Goal: Transaction & Acquisition: Purchase product/service

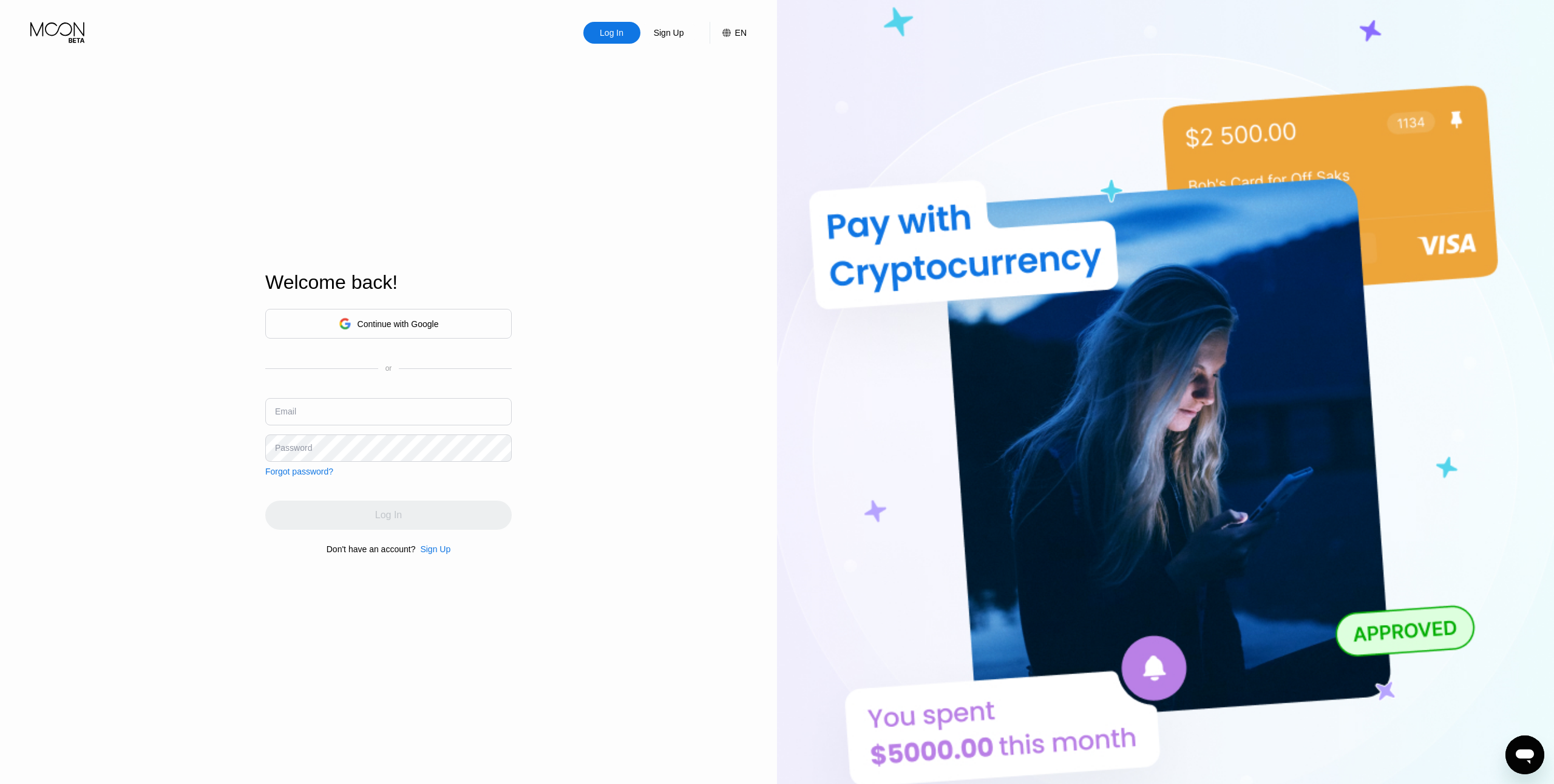
click at [390, 332] on div "Continue with Google" at bounding box center [388, 323] width 246 height 30
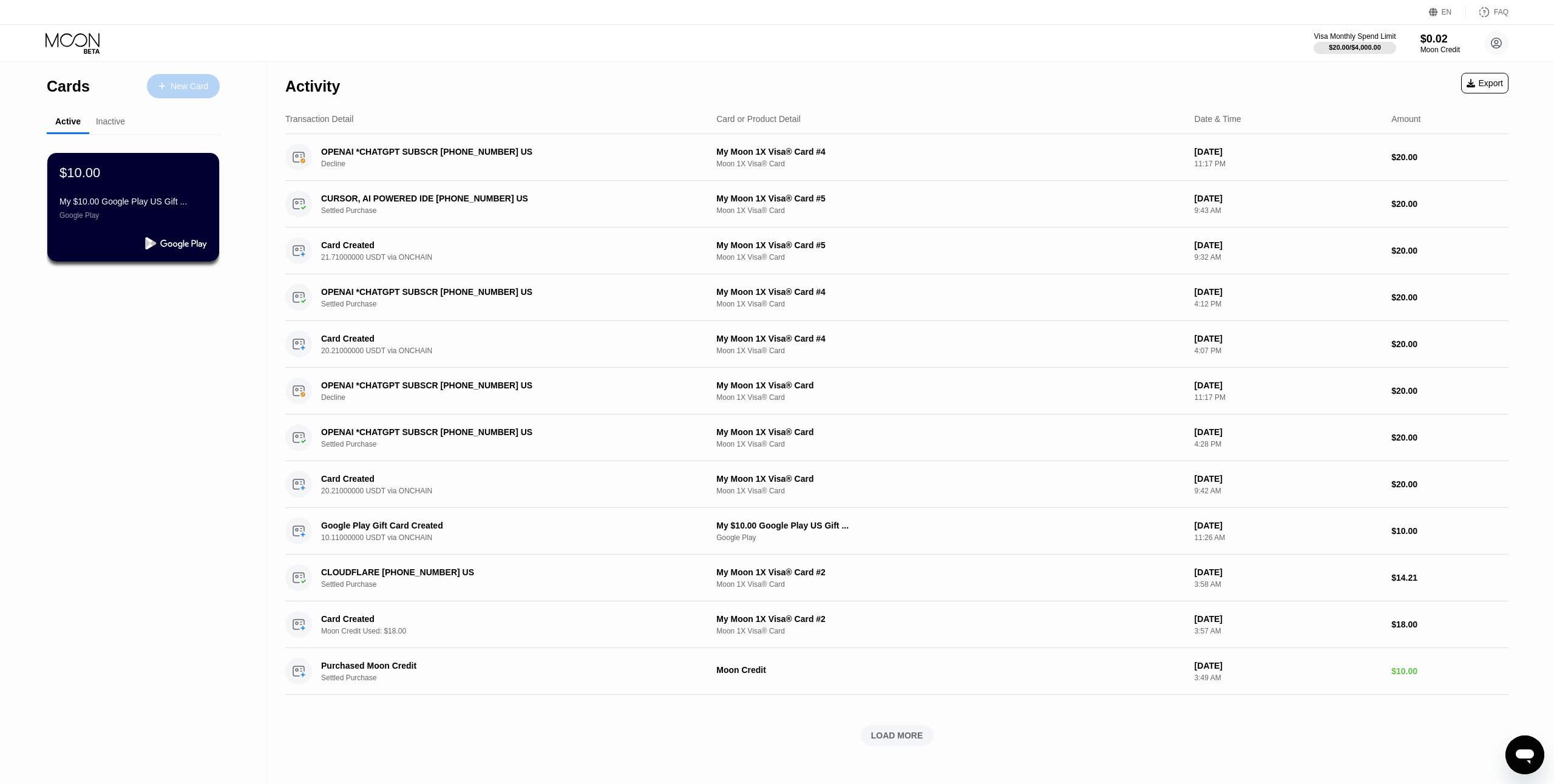
click at [181, 91] on div "New Card" at bounding box center [189, 86] width 38 height 11
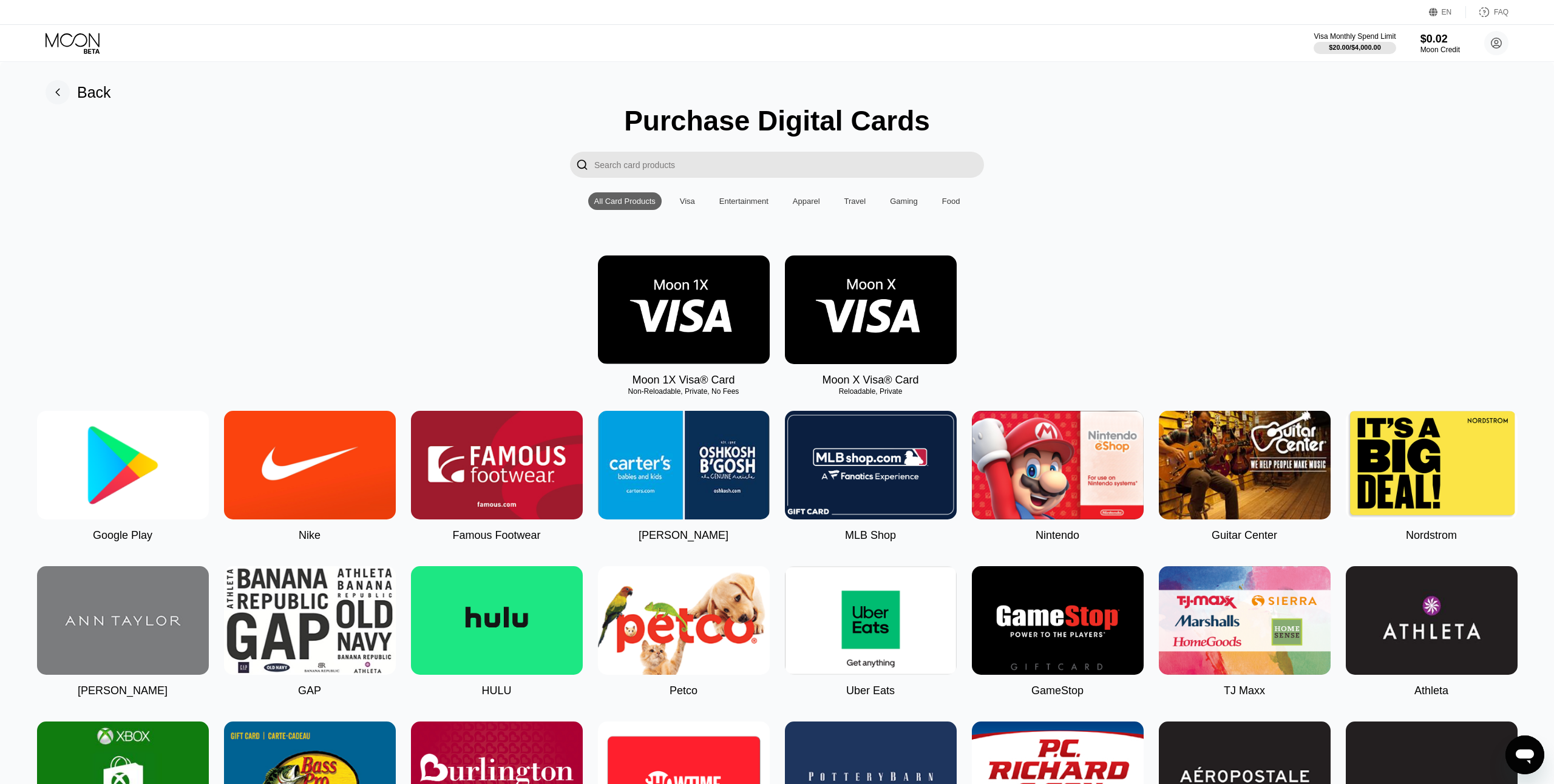
click at [654, 299] on img at bounding box center [684, 310] width 172 height 108
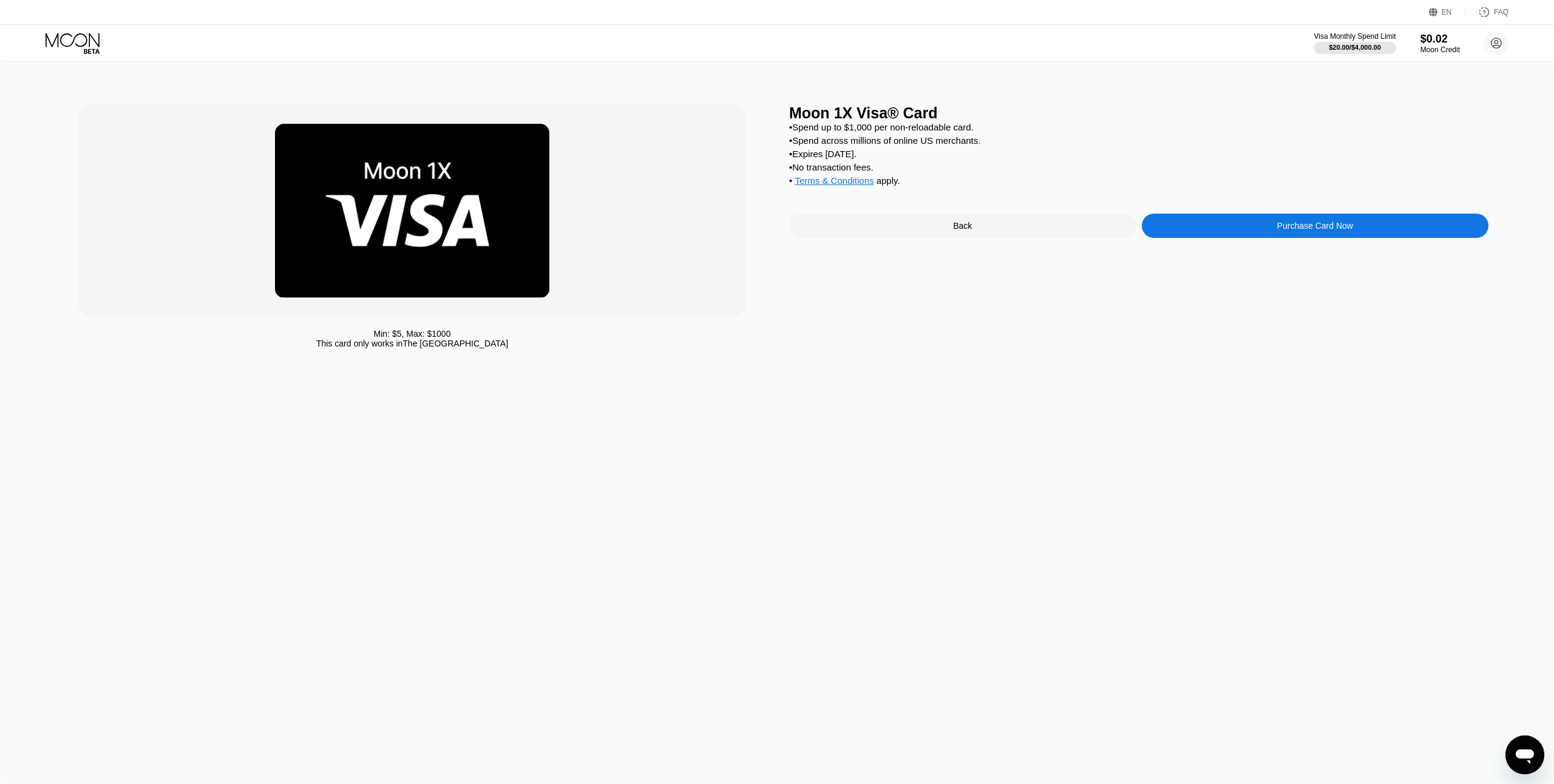
click at [1262, 219] on div "Purchase Card Now" at bounding box center [1314, 225] width 347 height 24
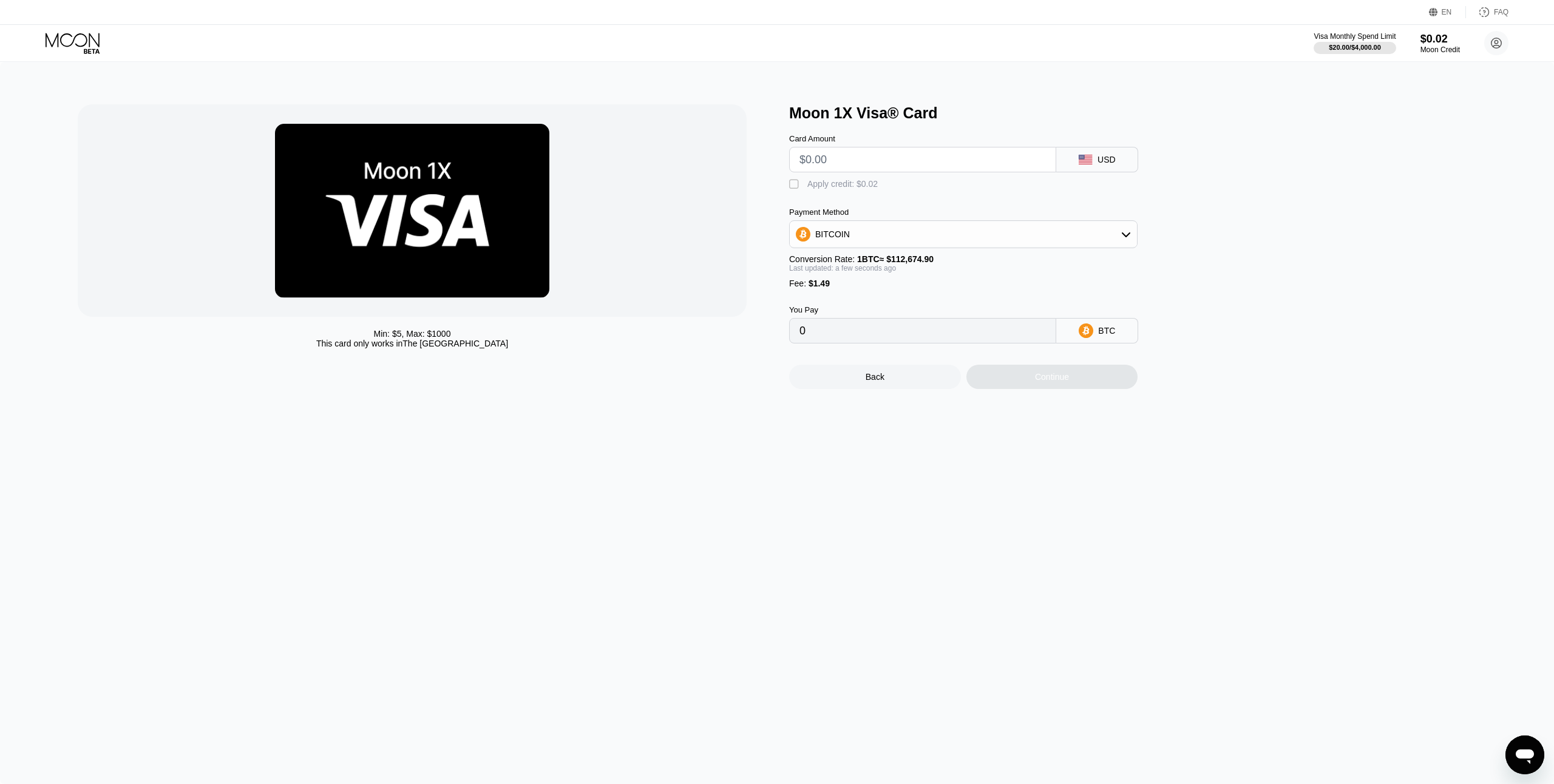
click at [1038, 230] on div "BITCOIN" at bounding box center [963, 234] width 347 height 24
click at [864, 295] on span "USDT on TRON" at bounding box center [848, 294] width 61 height 10
type input "0.00"
click at [851, 323] on div "You Pay 0.00" at bounding box center [922, 324] width 268 height 39
click at [850, 333] on input "0.00" at bounding box center [922, 330] width 246 height 24
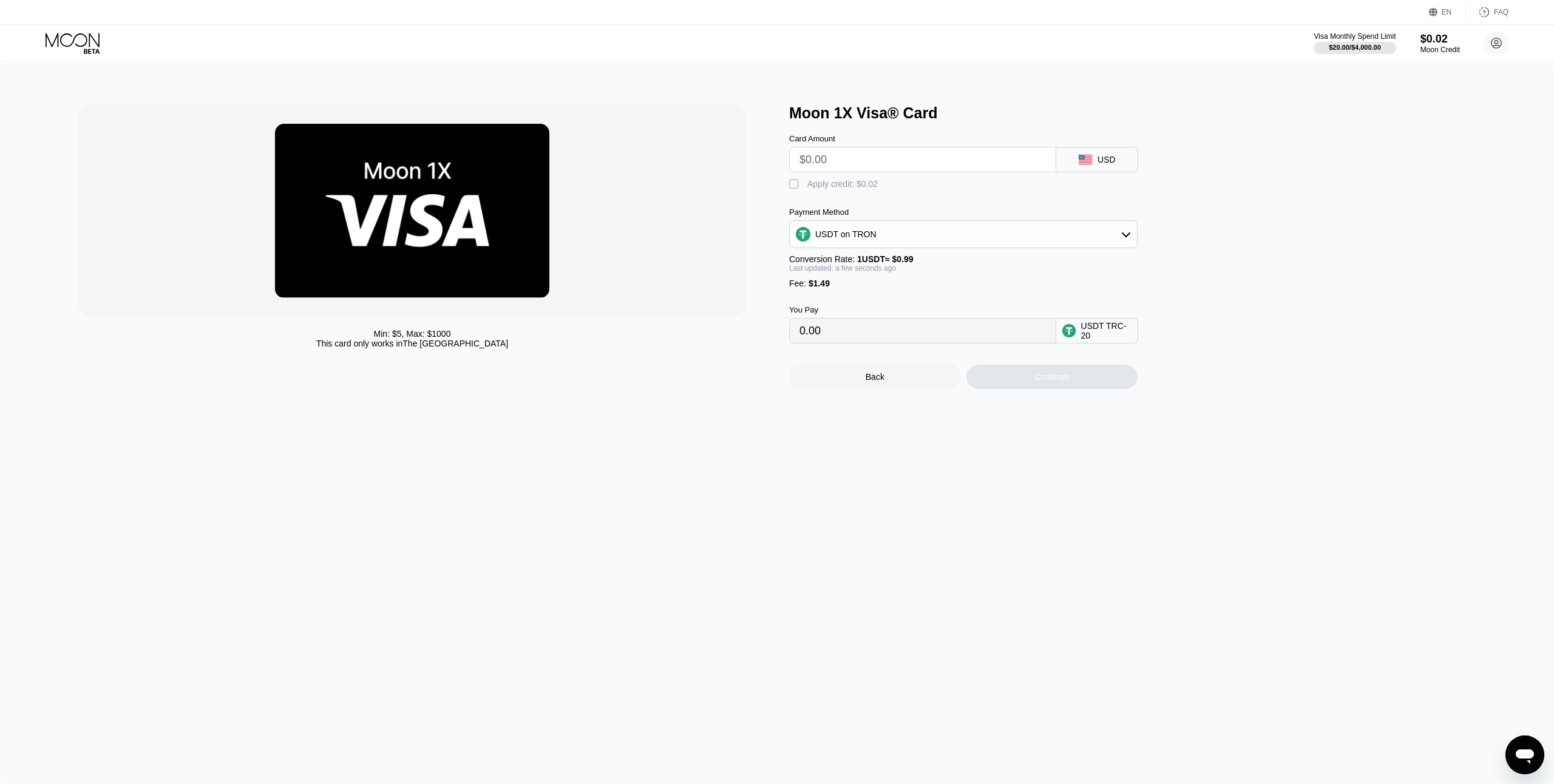
click at [876, 156] on input "text" at bounding box center [922, 159] width 246 height 24
type input "$20"
type input "21.71"
type input "$20"
click at [1061, 381] on div "Continue" at bounding box center [1051, 377] width 34 height 10
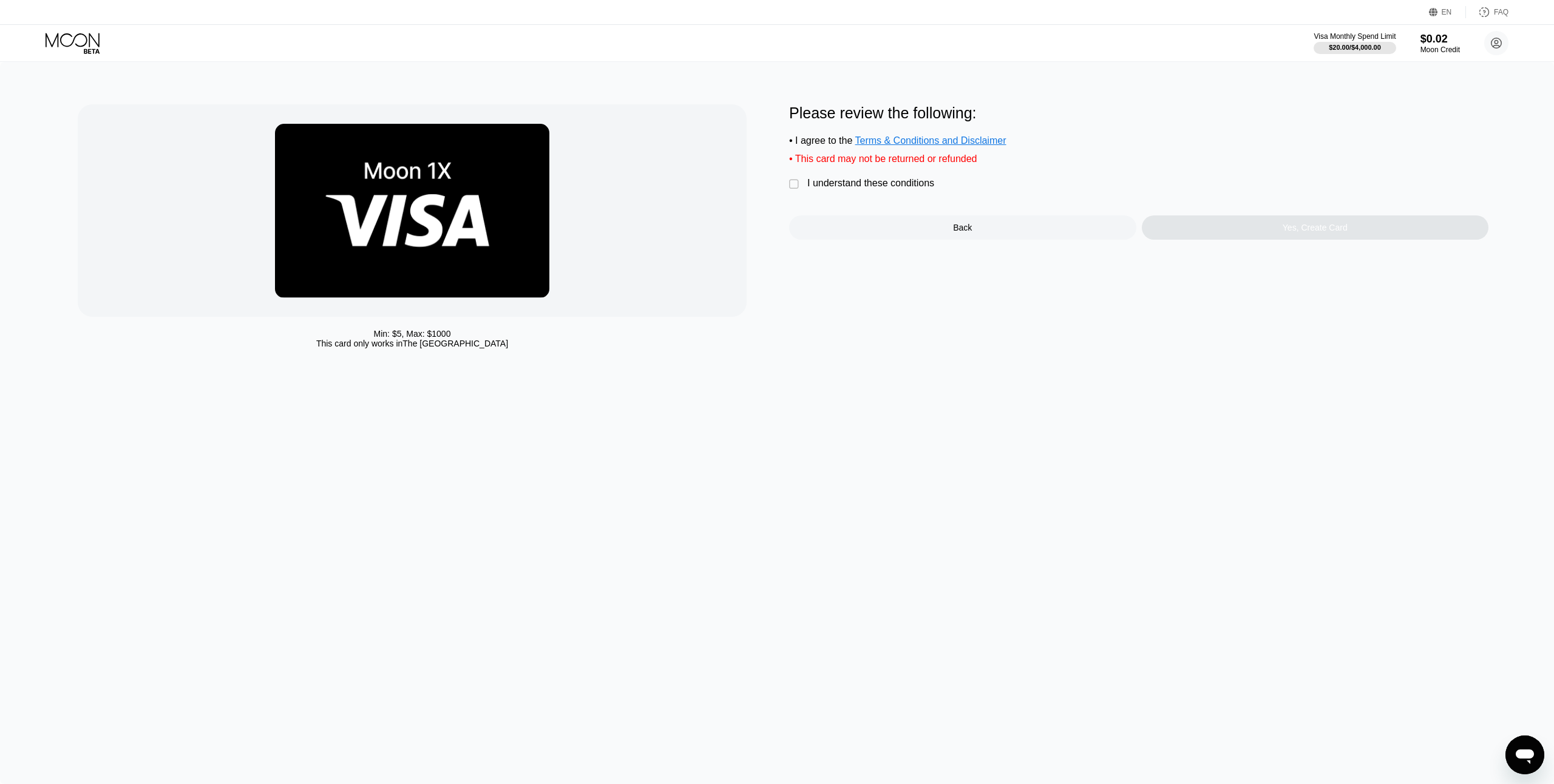
click at [821, 188] on div "I understand these conditions" at bounding box center [870, 182] width 127 height 11
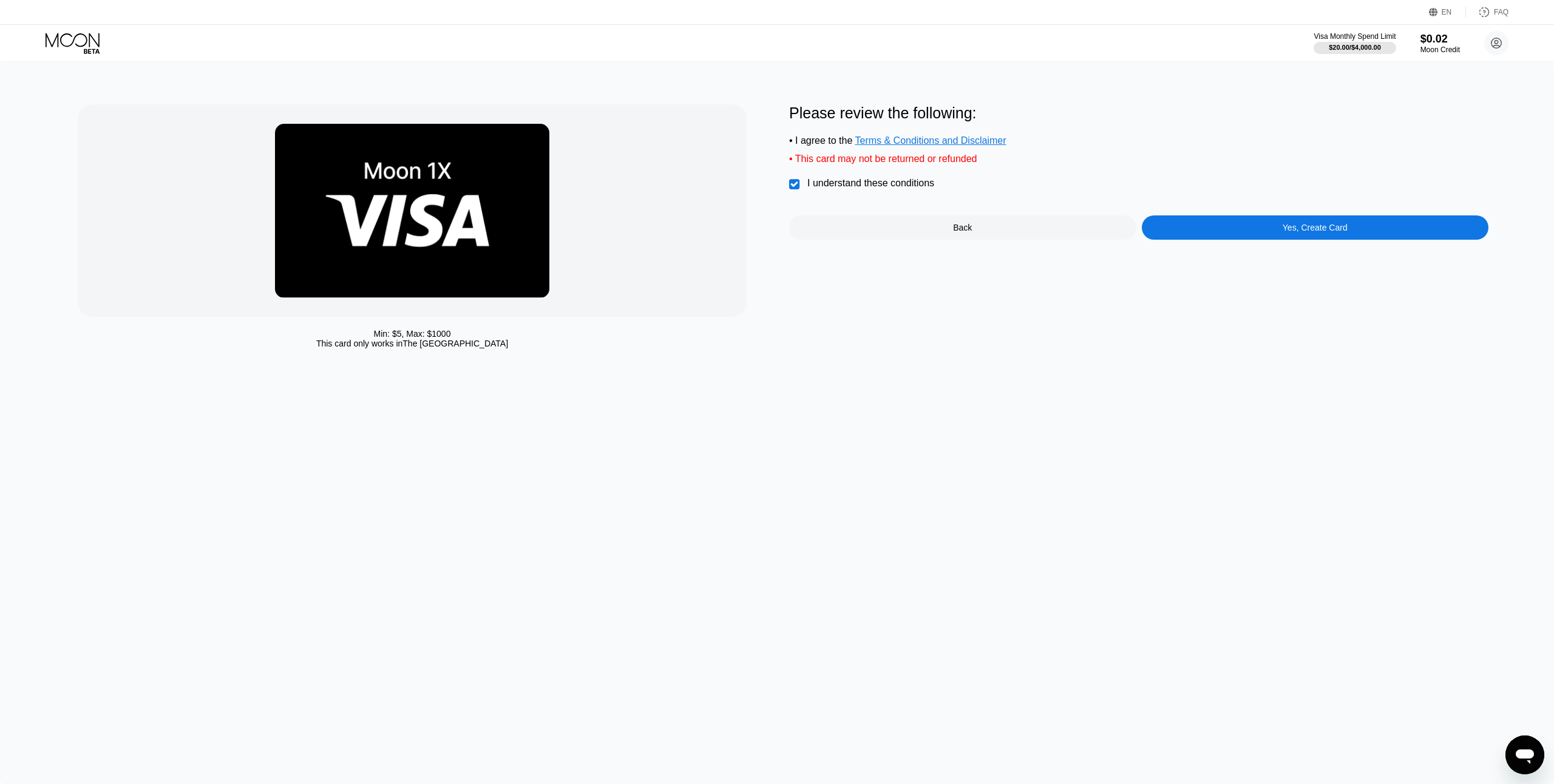
click at [1193, 236] on div "Yes, Create Card" at bounding box center [1314, 227] width 347 height 24
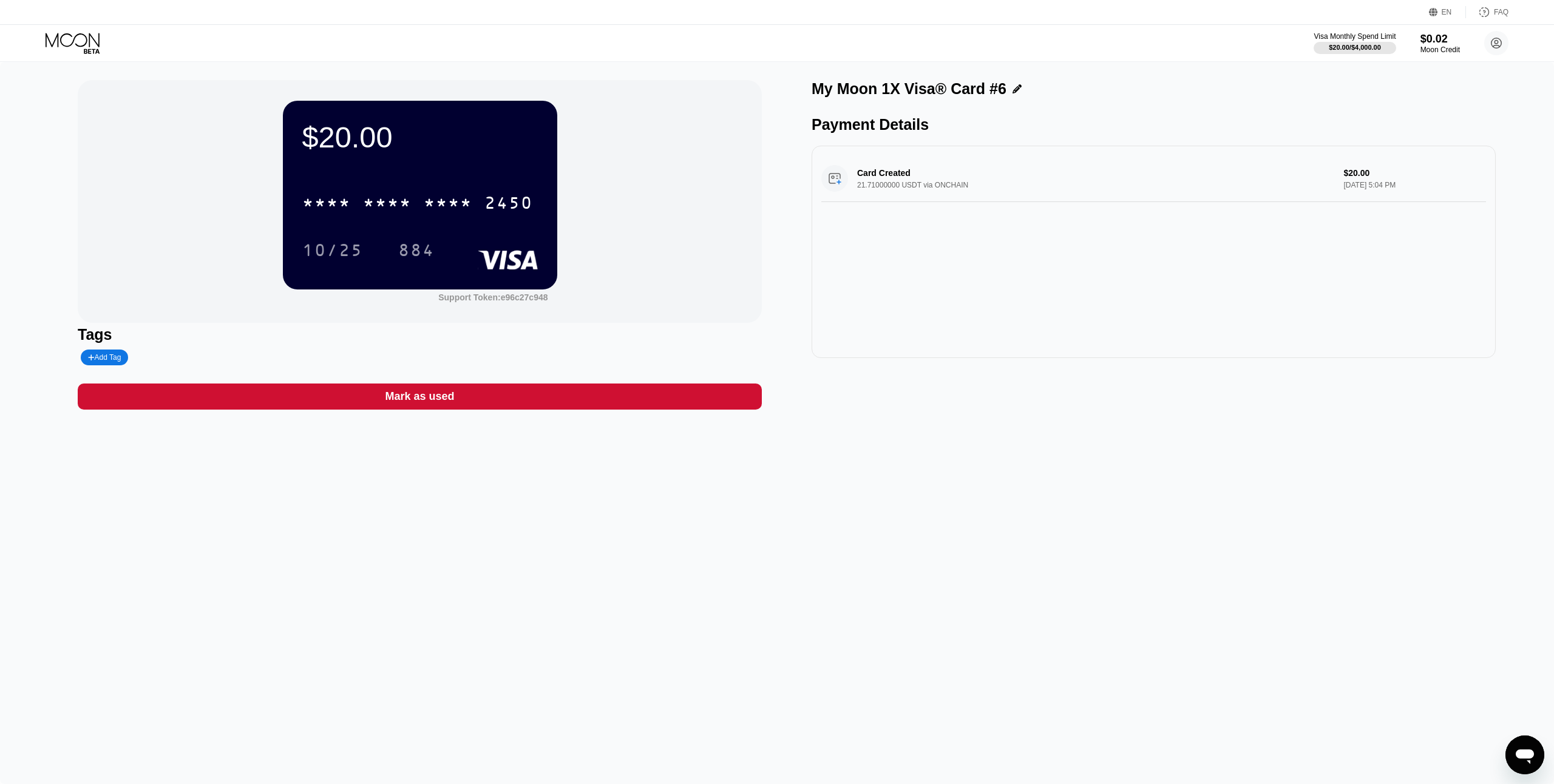
click at [471, 192] on div "* * * * * * * * * * * * 2450" at bounding box center [417, 202] width 245 height 30
click at [329, 244] on div "10/25" at bounding box center [332, 252] width 61 height 19
click at [425, 259] on div "884" at bounding box center [416, 252] width 37 height 19
click at [604, 398] on div "Mark as used" at bounding box center [419, 396] width 684 height 26
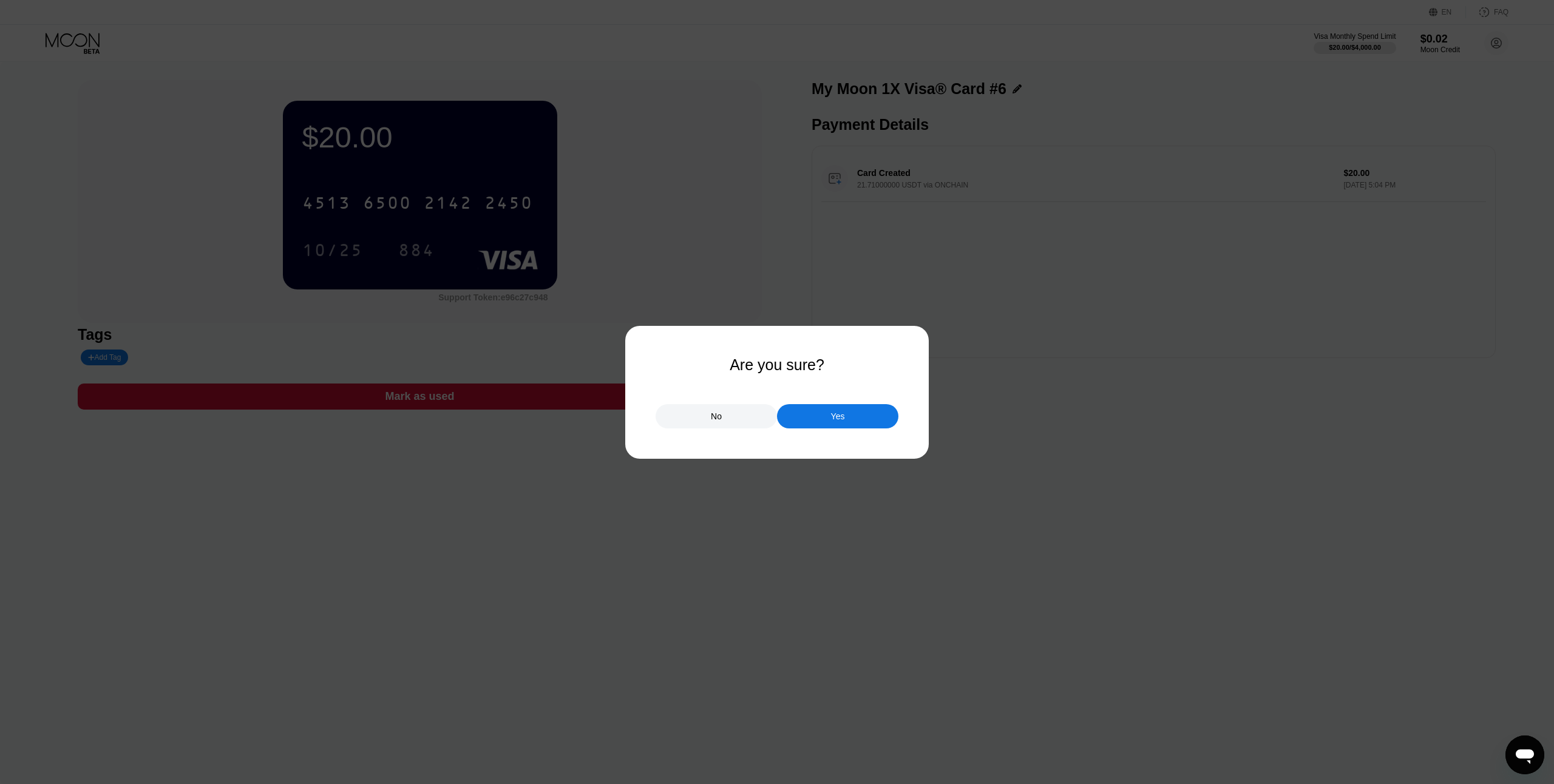
click at [843, 419] on div "Yes" at bounding box center [837, 415] width 14 height 11
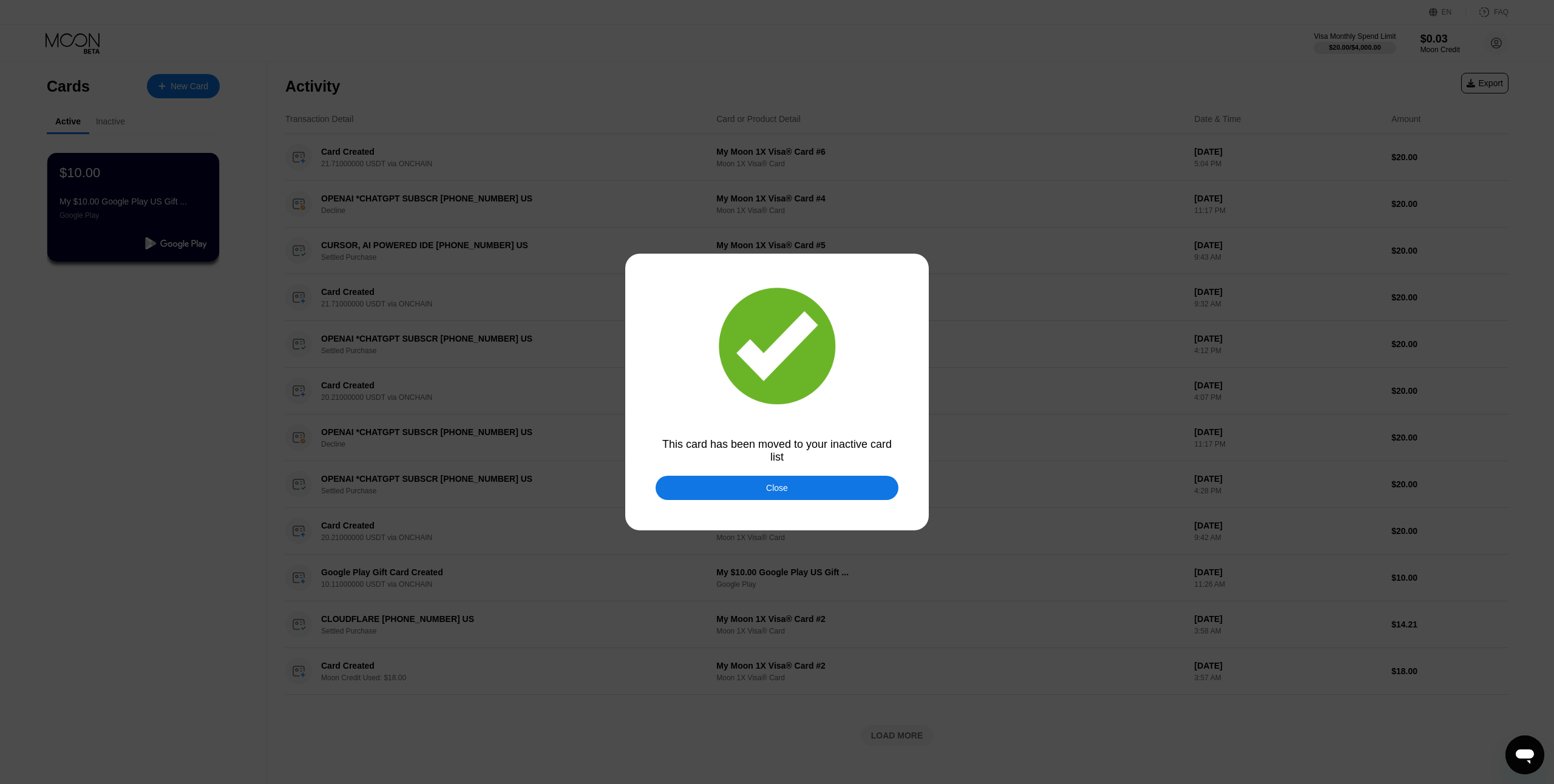
click at [805, 494] on div "Close" at bounding box center [777, 488] width 242 height 24
